Goal: Check status: Check status

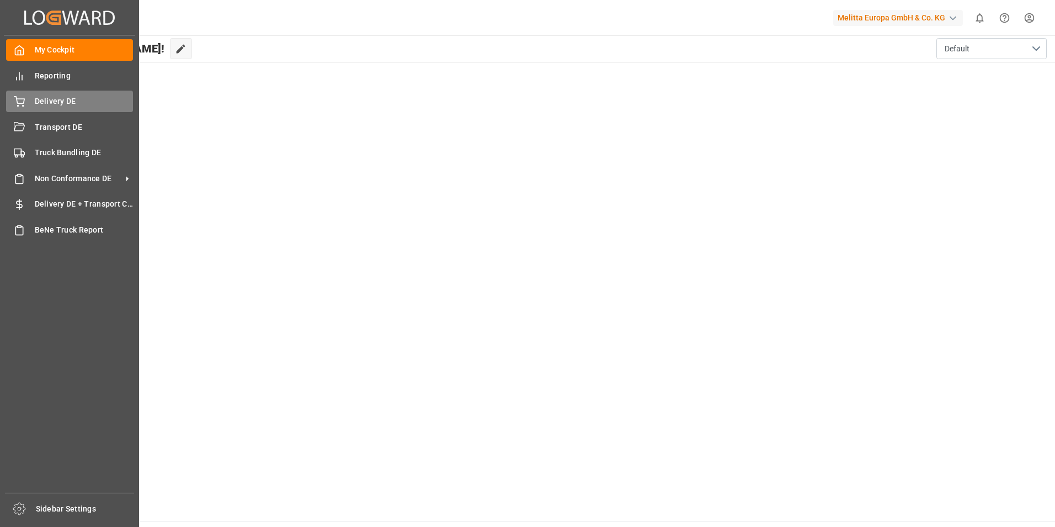
click at [26, 98] on div "Delivery DE Delivery DE" at bounding box center [69, 102] width 127 height 22
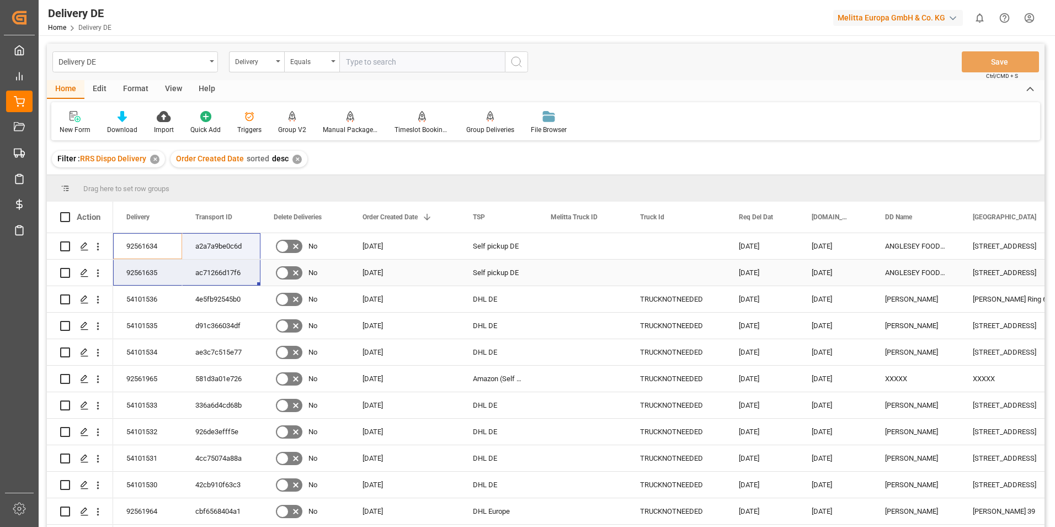
drag, startPoint x: 134, startPoint y: 243, endPoint x: 193, endPoint y: 268, distance: 64.6
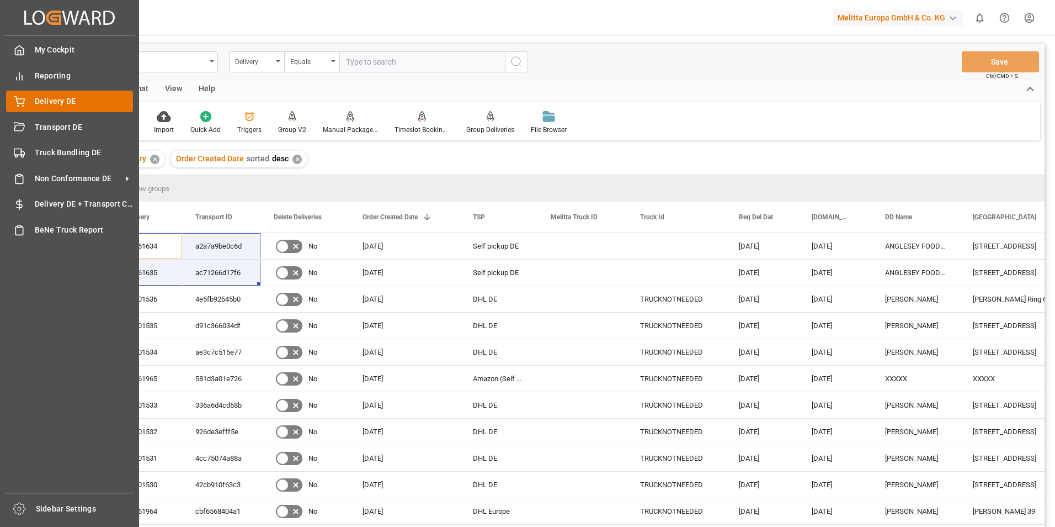
click at [40, 101] on span "Delivery DE" at bounding box center [84, 101] width 99 height 12
click at [60, 97] on span "Delivery DE" at bounding box center [84, 101] width 99 height 12
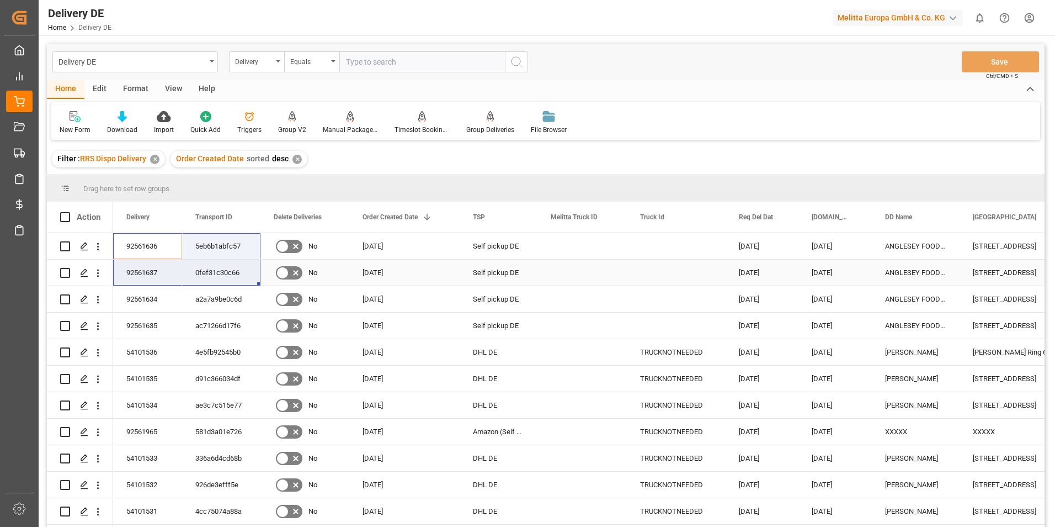
drag, startPoint x: 146, startPoint y: 247, endPoint x: 239, endPoint y: 281, distance: 98.8
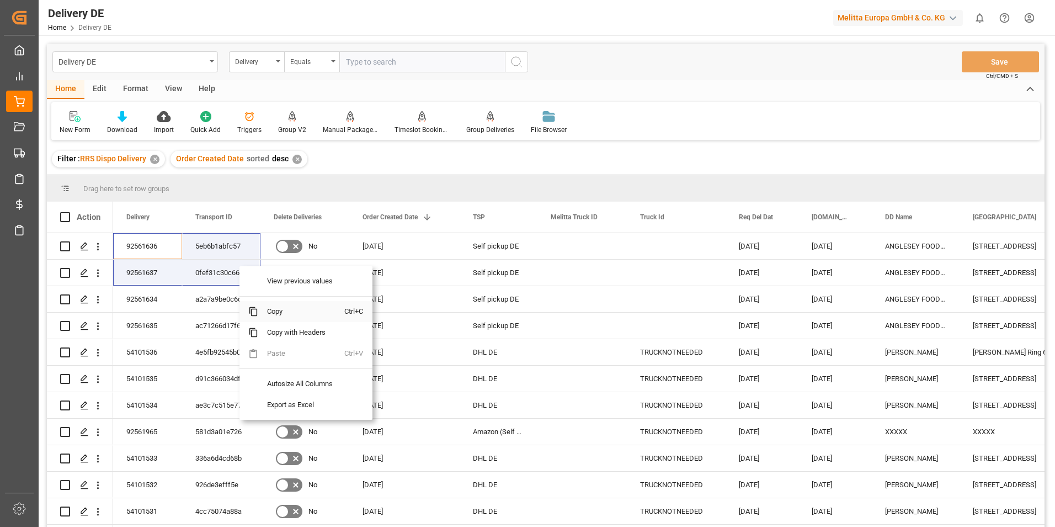
click at [285, 312] on span "Copy" at bounding box center [301, 311] width 86 height 21
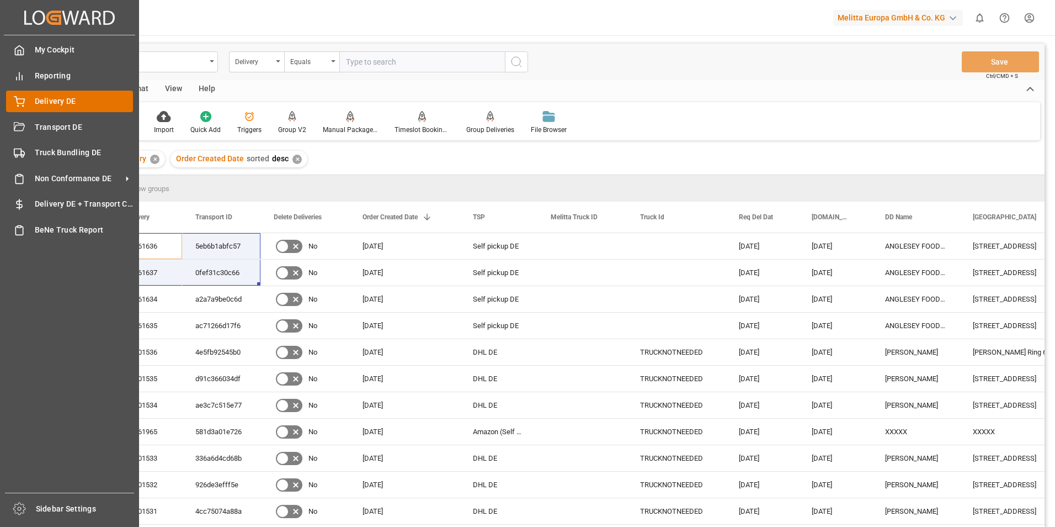
click at [32, 95] on div "Delivery DE Delivery DE" at bounding box center [69, 102] width 127 height 22
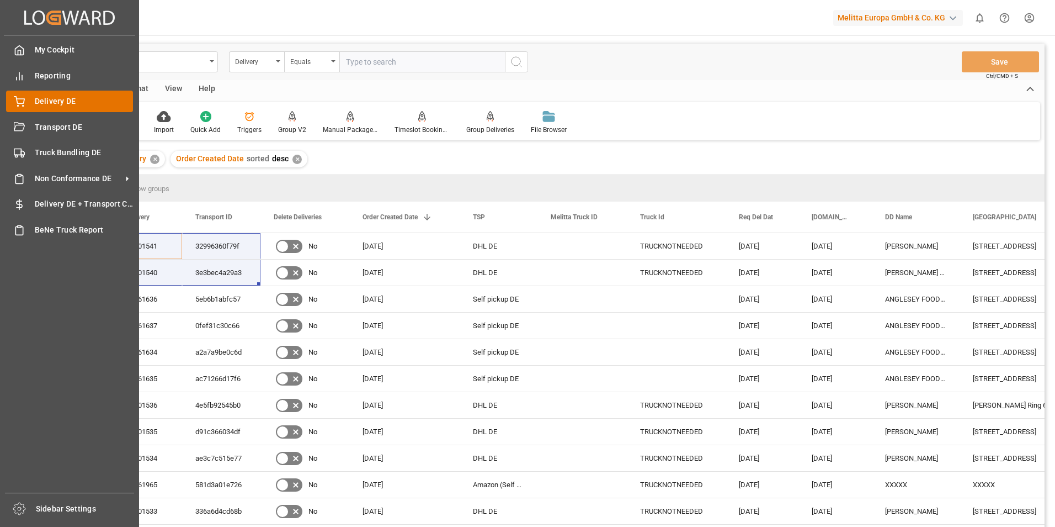
click at [48, 97] on span "Delivery DE" at bounding box center [84, 101] width 99 height 12
click at [39, 100] on span "Delivery DE" at bounding box center [84, 101] width 99 height 12
click at [31, 106] on div "Delivery DE Delivery DE" at bounding box center [69, 102] width 127 height 22
click at [33, 104] on div "Delivery DE Delivery DE" at bounding box center [69, 102] width 127 height 22
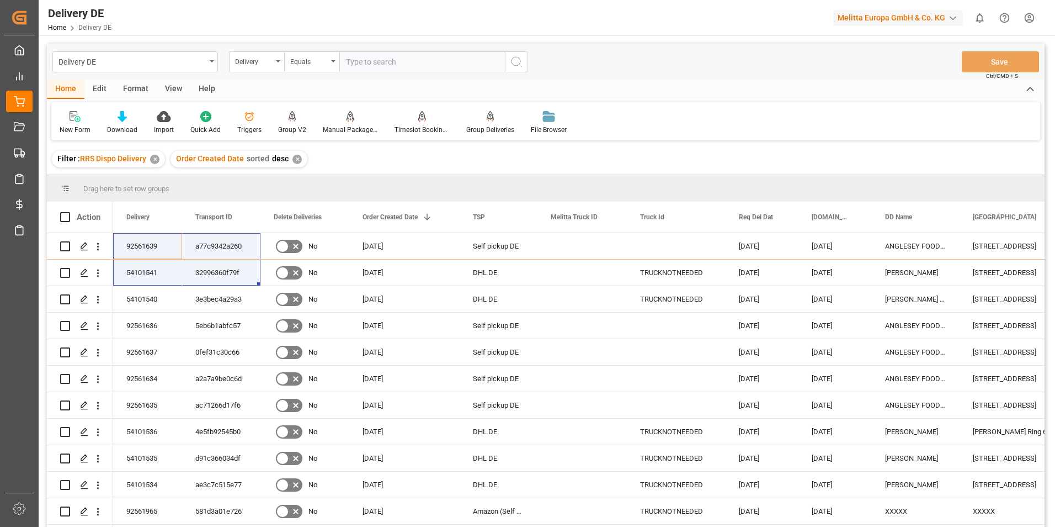
click at [453, 152] on div "Filter : RRS Dispo Delivery ✕ Order Created Date sorted desc ✕" at bounding box center [546, 158] width 998 height 31
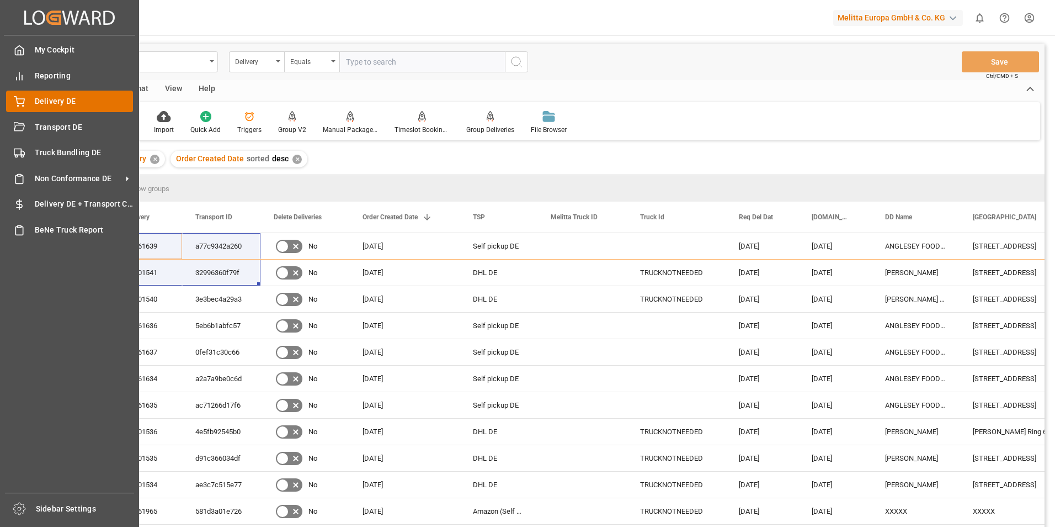
click at [57, 98] on span "Delivery DE" at bounding box center [84, 101] width 99 height 12
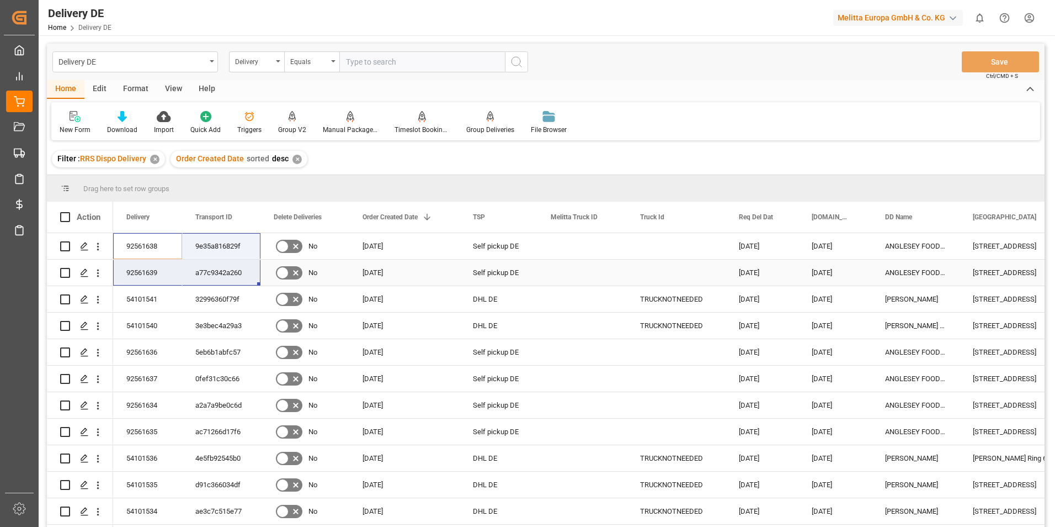
drag, startPoint x: 121, startPoint y: 241, endPoint x: 234, endPoint y: 283, distance: 120.7
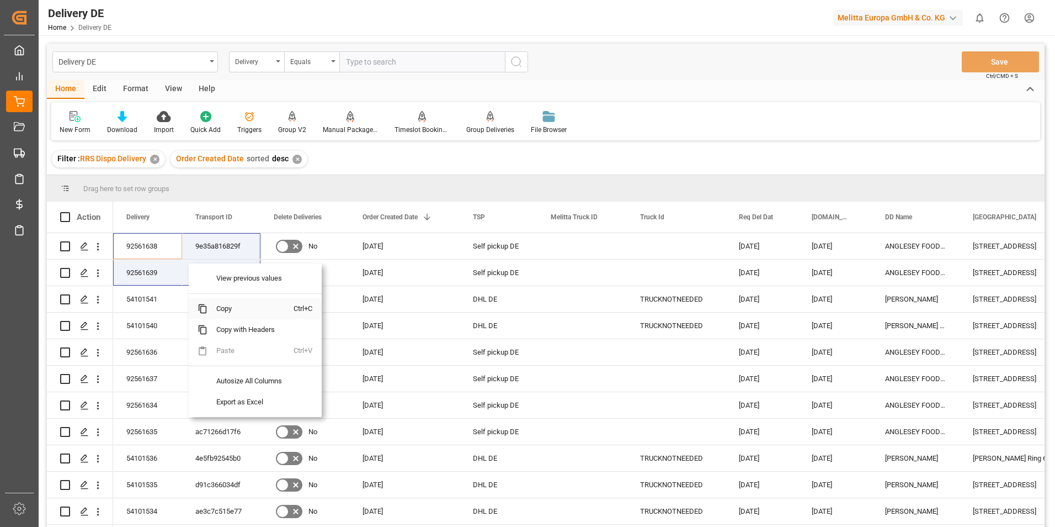
click at [234, 307] on span "Copy" at bounding box center [251, 308] width 86 height 21
